Goal: Task Accomplishment & Management: Use online tool/utility

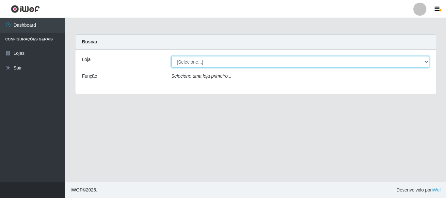
click at [209, 60] on select "[Selecione...] [GEOGRAPHIC_DATA] [GEOGRAPHIC_DATA]" at bounding box center [300, 61] width 258 height 11
select select "64"
click at [171, 56] on select "[Selecione...] [GEOGRAPHIC_DATA] [GEOGRAPHIC_DATA]" at bounding box center [300, 61] width 258 height 11
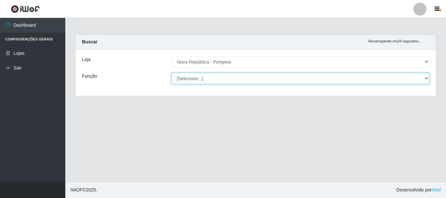
drag, startPoint x: 204, startPoint y: 78, endPoint x: 207, endPoint y: 83, distance: 5.7
click at [204, 78] on select "[Selecione...] Balconista Operador de Caixa Recepcionista Repositor" at bounding box center [300, 78] width 258 height 11
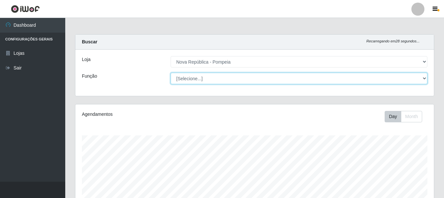
select select "22"
click at [171, 73] on select "[Selecione...] Balconista Operador de Caixa Recepcionista Repositor" at bounding box center [299, 78] width 257 height 11
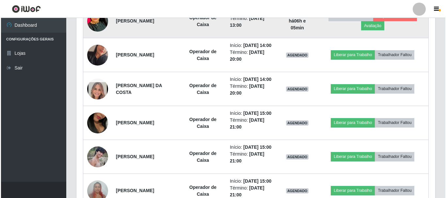
scroll to position [217, 0]
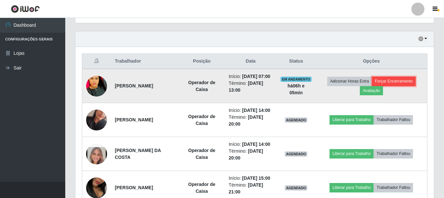
click at [400, 83] on button "Forçar Encerramento" at bounding box center [394, 81] width 44 height 9
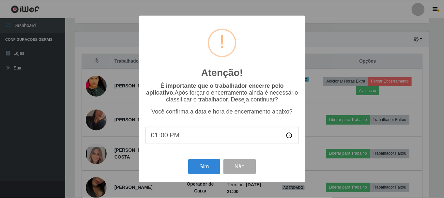
scroll to position [135, 355]
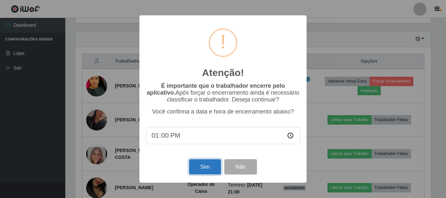
click at [208, 168] on button "Sim" at bounding box center [205, 166] width 32 height 15
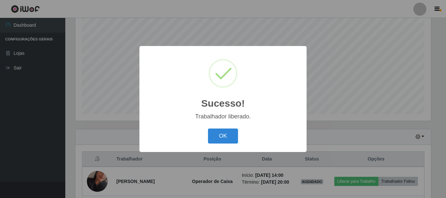
drag, startPoint x: 228, startPoint y: 134, endPoint x: 235, endPoint y: 126, distance: 10.4
click at [228, 133] on button "OK" at bounding box center [223, 136] width 30 height 15
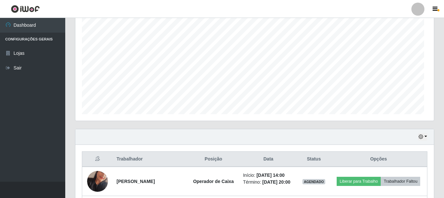
scroll to position [135, 359]
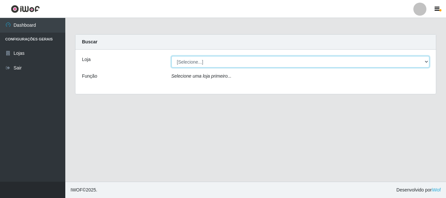
click at [222, 62] on select "[Selecione...] [GEOGRAPHIC_DATA] [GEOGRAPHIC_DATA]" at bounding box center [300, 61] width 258 height 11
select select "64"
click at [171, 56] on select "[Selecione...] [GEOGRAPHIC_DATA] [GEOGRAPHIC_DATA]" at bounding box center [300, 61] width 258 height 11
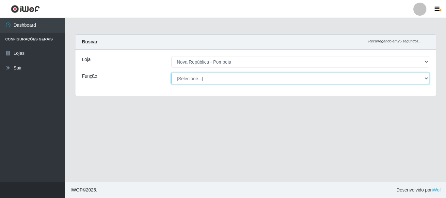
click at [243, 79] on select "[Selecione...] Balconista Operador de Caixa Recepcionista Repositor" at bounding box center [300, 78] width 258 height 11
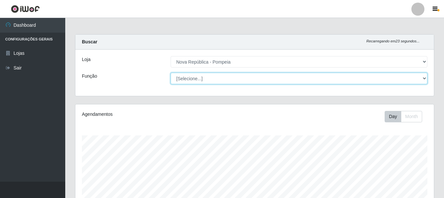
scroll to position [135, 359]
select select "22"
click at [171, 73] on select "[Selecione...] Balconista Operador de Caixa Recepcionista Repositor" at bounding box center [299, 78] width 257 height 11
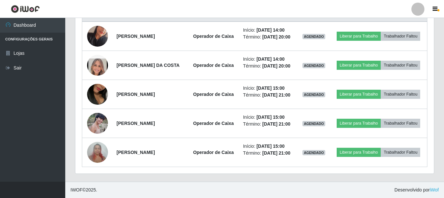
scroll to position [224, 0]
